Goal: Transaction & Acquisition: Obtain resource

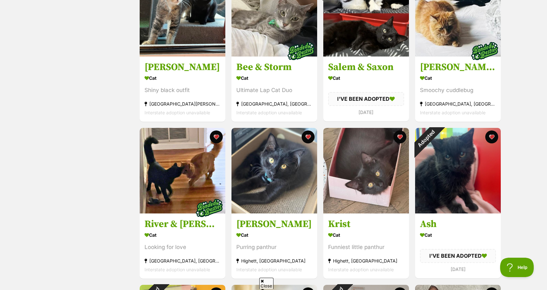
scroll to position [319, 0]
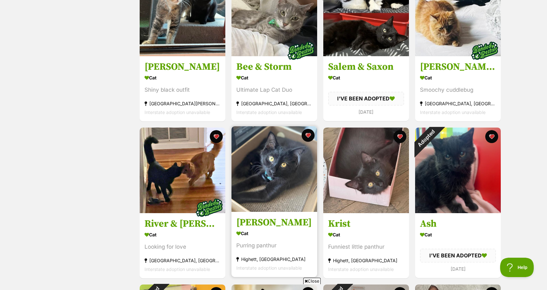
drag, startPoint x: 0, startPoint y: 0, endPoint x: 263, endPoint y: 168, distance: 312.0
click at [263, 168] on img at bounding box center [274, 169] width 86 height 86
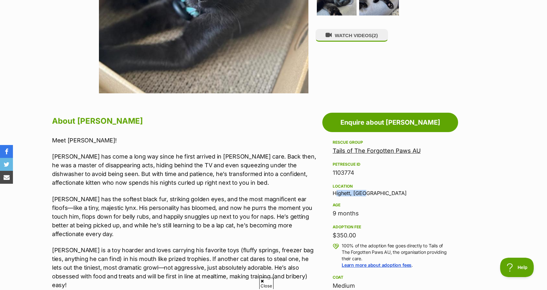
drag, startPoint x: 332, startPoint y: 193, endPoint x: 380, endPoint y: 190, distance: 47.9
click at [380, 190] on div "Location Highett, VIC" at bounding box center [389, 190] width 115 height 14
copy div "Highett, [GEOGRAPHIC_DATA]"
